Goal: Transaction & Acquisition: Purchase product/service

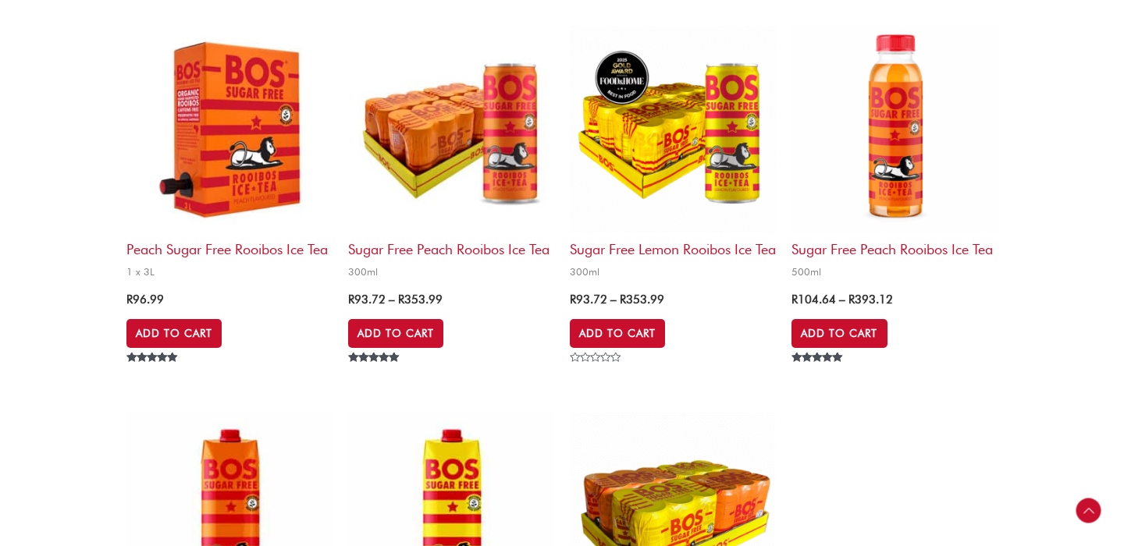
scroll to position [577, 0]
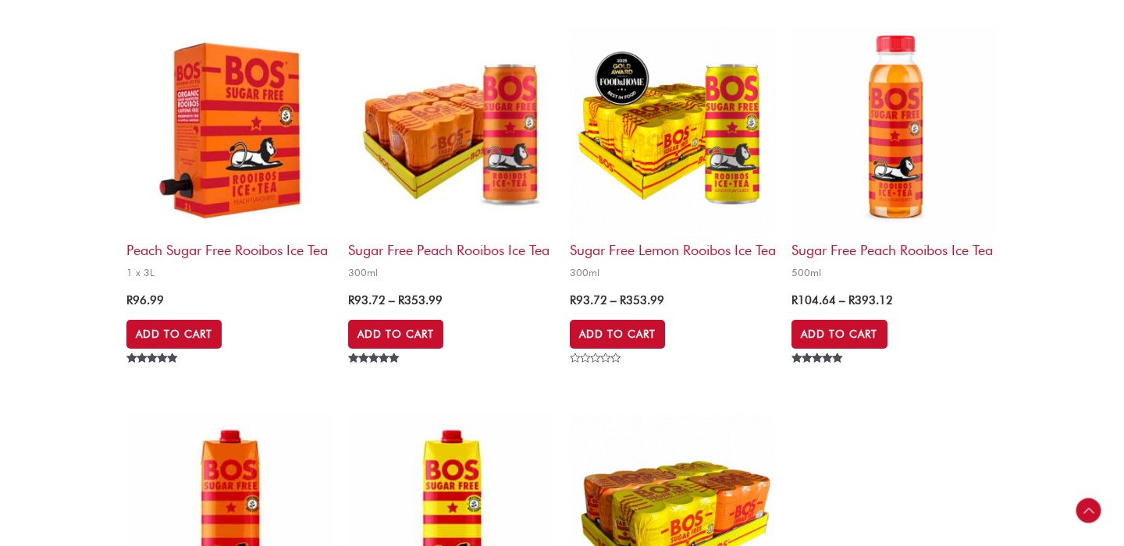
click at [461, 123] on img at bounding box center [451, 130] width 206 height 206
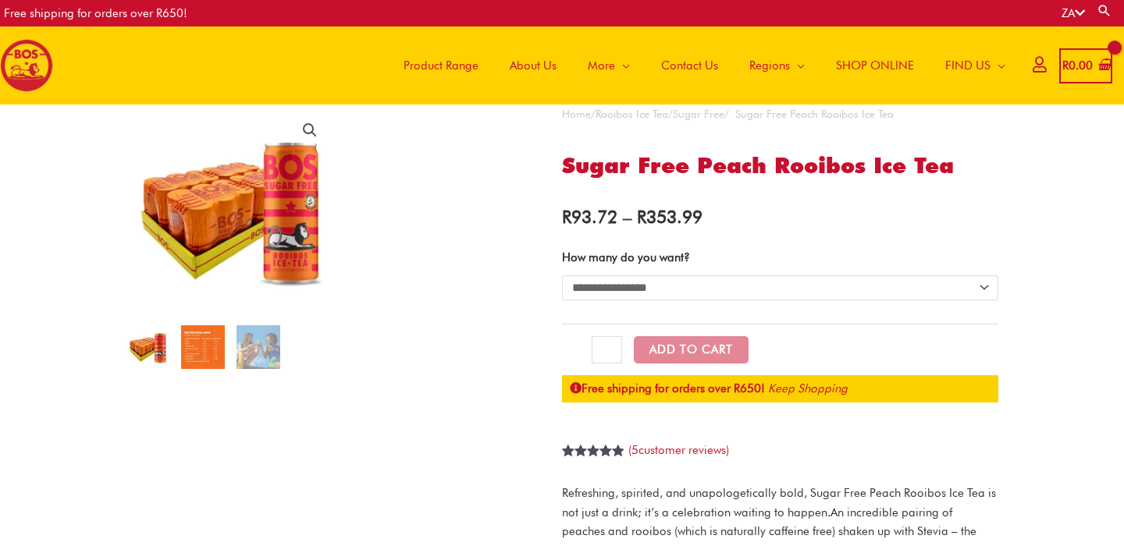
click at [193, 360] on img at bounding box center [203, 347] width 44 height 44
